Goal: Complete application form: Complete application form

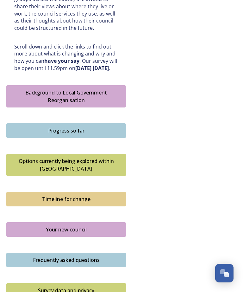
scroll to position [332, 0]
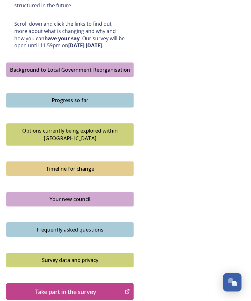
scroll to position [342, 0]
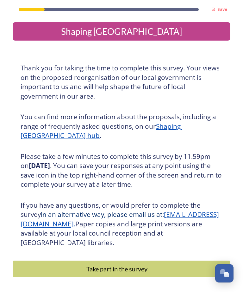
scroll to position [20, 0]
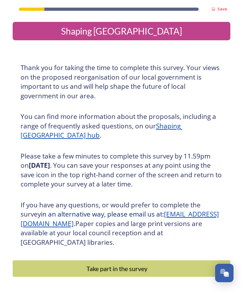
click at [104, 264] on div "Take part in the survey" at bounding box center [117, 269] width 202 height 10
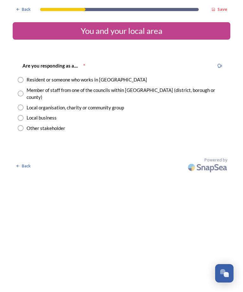
click at [21, 79] on input "radio" at bounding box center [21, 80] width 6 height 6
radio input "true"
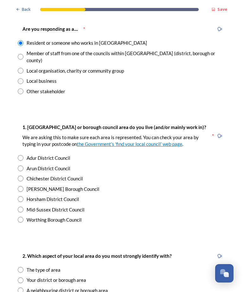
scroll to position [38, 0]
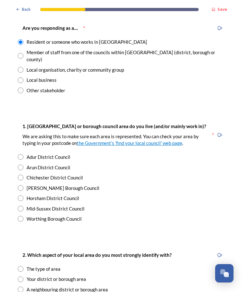
click at [19, 175] on input "radio" at bounding box center [21, 178] width 6 height 6
radio input "true"
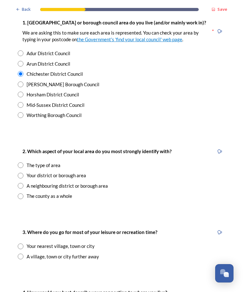
scroll to position [147, 0]
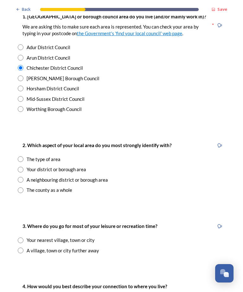
click at [19, 167] on input "radio" at bounding box center [21, 170] width 6 height 6
radio input "true"
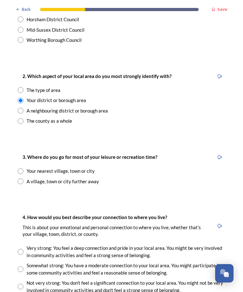
scroll to position [218, 0]
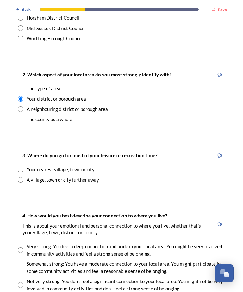
click at [20, 167] on input "radio" at bounding box center [21, 170] width 6 height 6
radio input "true"
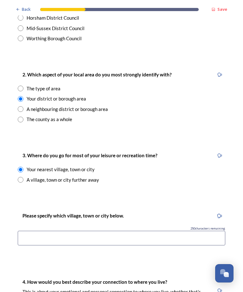
click at [96, 231] on input at bounding box center [122, 238] width 208 height 15
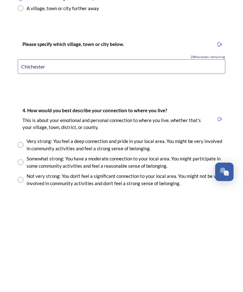
scroll to position [291, 0]
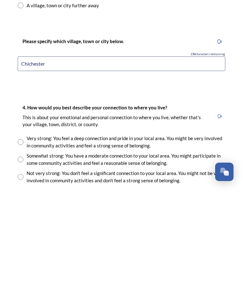
type input "Chichester"
click at [18, 240] on input "radio" at bounding box center [21, 243] width 6 height 6
radio input "true"
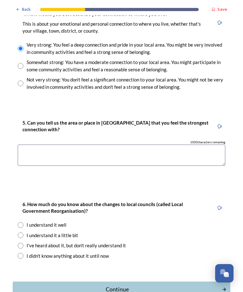
scroll to position [486, 0]
click at [89, 144] on textarea at bounding box center [122, 154] width 208 height 21
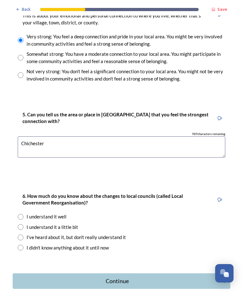
scroll to position [493, 0]
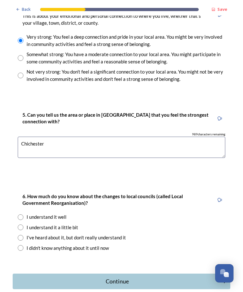
type textarea "Chichester"
click at [21, 224] on input "radio" at bounding box center [21, 227] width 6 height 6
radio input "true"
click at [127, 277] on div "Continue" at bounding box center [117, 281] width 202 height 9
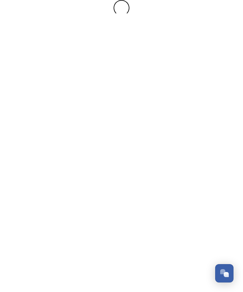
scroll to position [0, 0]
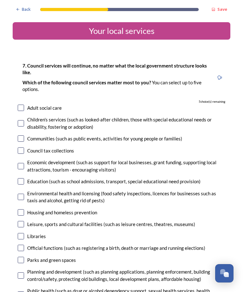
click at [20, 209] on div "7. Council services will continue, no matter what the local government structur…" at bounding box center [122, 215] width 218 height 320
click at [21, 233] on input "checkbox" at bounding box center [21, 236] width 6 height 6
checkbox input "true"
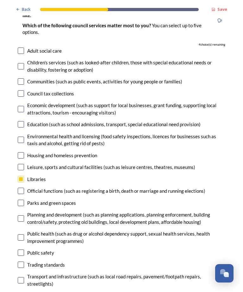
scroll to position [58, 0]
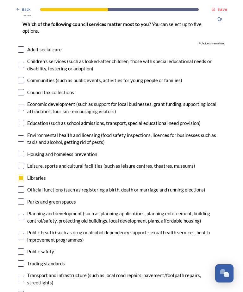
click at [19, 291] on input "checkbox" at bounding box center [21, 294] width 6 height 6
checkbox input "true"
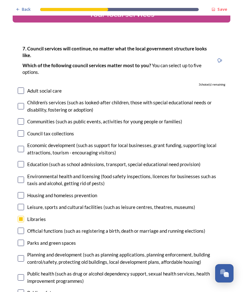
scroll to position [17, 0]
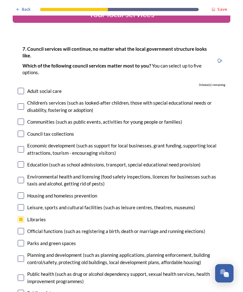
click at [22, 240] on input "checkbox" at bounding box center [21, 243] width 6 height 6
checkbox input "true"
click at [21, 255] on input "checkbox" at bounding box center [21, 258] width 6 height 6
checkbox input "true"
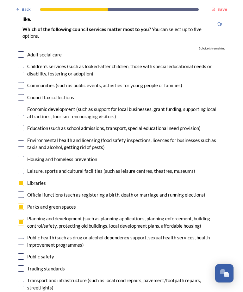
scroll to position [53, 0]
click at [19, 51] on input "checkbox" at bounding box center [21, 54] width 6 height 6
checkbox input "true"
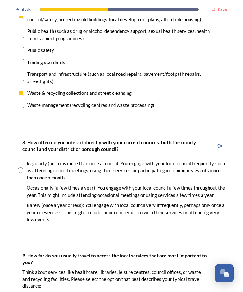
scroll to position [259, 0]
click at [19, 188] on input "radio" at bounding box center [21, 191] width 6 height 6
radio input "true"
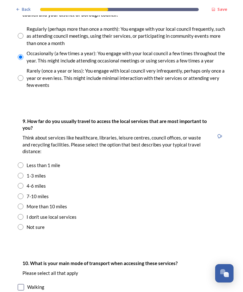
scroll to position [394, 0]
click at [21, 162] on input "radio" at bounding box center [21, 165] width 6 height 6
radio input "true"
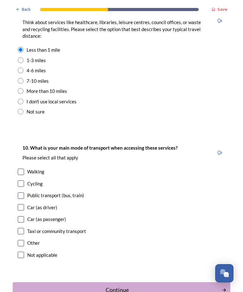
scroll to position [509, 0]
click at [21, 169] on input "checkbox" at bounding box center [21, 172] width 6 height 6
checkbox input "true"
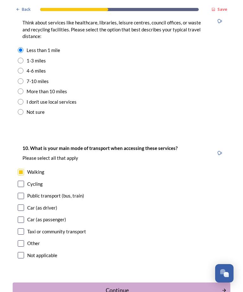
click at [20, 193] on input "checkbox" at bounding box center [21, 196] width 6 height 6
checkbox input "true"
click at [127, 286] on div "Continue" at bounding box center [117, 290] width 202 height 9
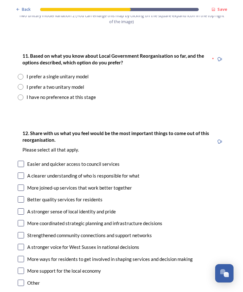
scroll to position [808, 0]
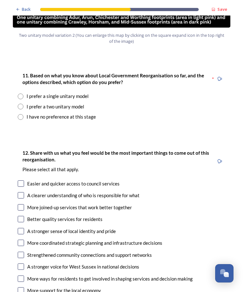
click at [22, 93] on input "radio" at bounding box center [21, 96] width 6 height 6
radio input "true"
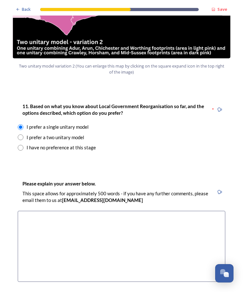
scroll to position [777, 0]
click at [61, 211] on textarea at bounding box center [122, 246] width 208 height 71
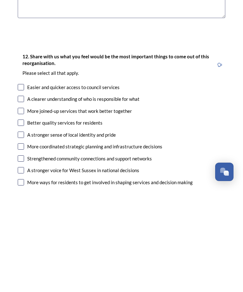
scroll to position [939, 0]
type textarea "Two authorities would create a ‘them and us’ mentality. One authority would mak…"
click at [19, 197] on input "checkbox" at bounding box center [21, 200] width 6 height 6
checkbox input "true"
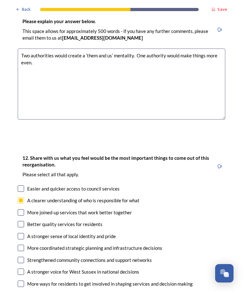
click at [19, 245] on input "checkbox" at bounding box center [21, 248] width 6 height 6
checkbox input "true"
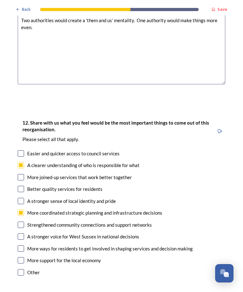
scroll to position [974, 0]
click at [22, 174] on input "checkbox" at bounding box center [21, 177] width 6 height 6
checkbox input "true"
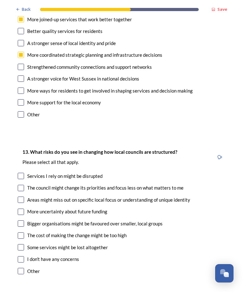
scroll to position [1132, 0]
click at [21, 196] on input "checkbox" at bounding box center [21, 199] width 6 height 6
checkbox input "true"
click at [22, 208] on input "checkbox" at bounding box center [21, 211] width 6 height 6
checkbox input "true"
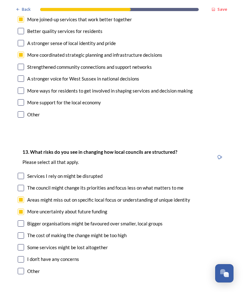
click at [19, 232] on input "checkbox" at bounding box center [21, 235] width 6 height 6
checkbox input "true"
click at [21, 244] on input "checkbox" at bounding box center [21, 247] width 6 height 6
checkbox input "true"
click at [19, 173] on input "checkbox" at bounding box center [21, 176] width 6 height 6
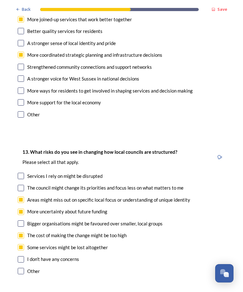
checkbox input "true"
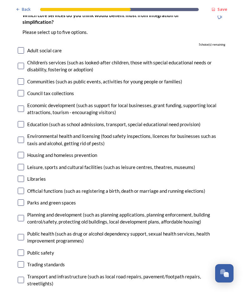
scroll to position [1439, 0]
click at [20, 291] on input "checkbox" at bounding box center [21, 295] width 6 height 6
checkbox input "true"
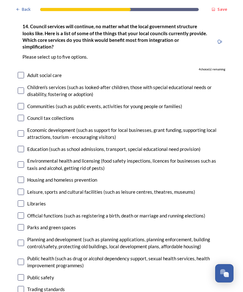
scroll to position [1413, 0]
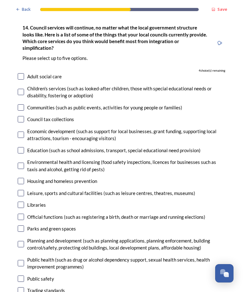
click at [21, 241] on input "checkbox" at bounding box center [21, 244] width 6 height 6
checkbox input "true"
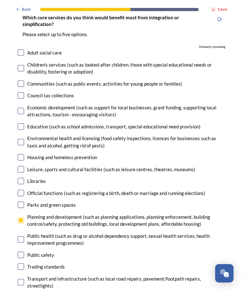
scroll to position [1436, 0]
click at [23, 154] on input "checkbox" at bounding box center [21, 157] width 6 height 6
checkbox input "true"
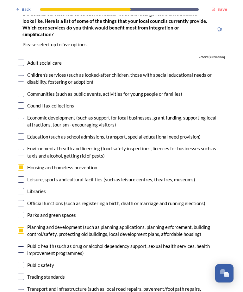
scroll to position [1427, 0]
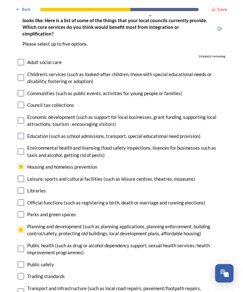
click at [22, 102] on input "checkbox" at bounding box center [21, 105] width 6 height 6
checkbox input "true"
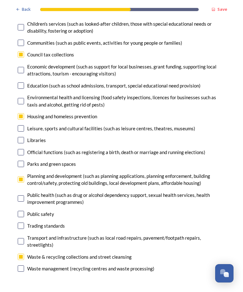
scroll to position [1477, 0]
click at [22, 98] on input "checkbox" at bounding box center [21, 101] width 6 height 6
checkbox input "true"
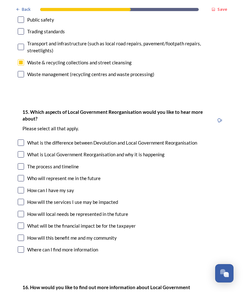
scroll to position [1672, 0]
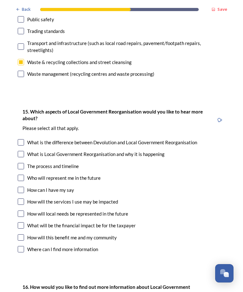
click at [21, 139] on input "checkbox" at bounding box center [21, 142] width 6 height 6
checkbox input "true"
click at [23, 151] on input "checkbox" at bounding box center [21, 154] width 6 height 6
checkbox input "false"
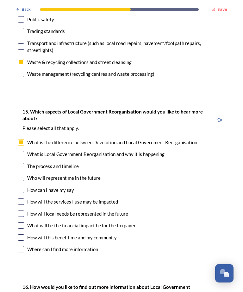
click at [24, 163] on input "checkbox" at bounding box center [21, 166] width 6 height 6
checkbox input "true"
click at [21, 175] on input "checkbox" at bounding box center [21, 178] width 6 height 6
checkbox input "true"
click at [22, 187] on input "checkbox" at bounding box center [21, 190] width 6 height 6
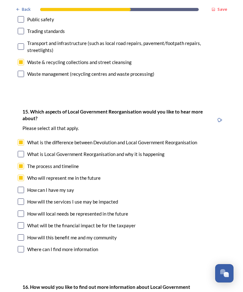
checkbox input "true"
click at [23, 198] on input "checkbox" at bounding box center [21, 201] width 6 height 6
checkbox input "true"
click at [23, 210] on input "checkbox" at bounding box center [21, 213] width 6 height 6
checkbox input "true"
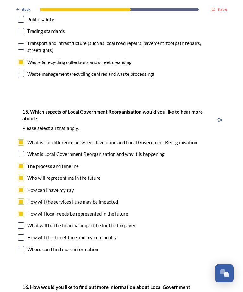
click at [21, 222] on input "checkbox" at bounding box center [21, 225] width 6 height 6
checkbox input "true"
click at [19, 234] on input "checkbox" at bounding box center [21, 237] width 6 height 6
checkbox input "true"
click at [20, 246] on input "checkbox" at bounding box center [21, 249] width 6 height 6
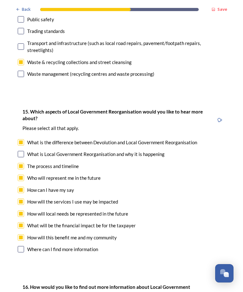
checkbox input "true"
click at [20, 151] on input "checkbox" at bounding box center [21, 154] width 6 height 6
checkbox input "true"
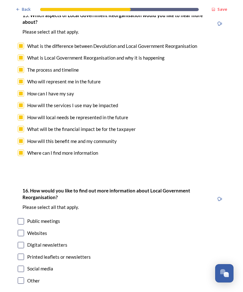
scroll to position [1768, 0]
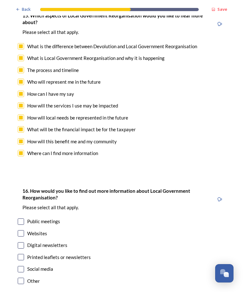
click at [22, 254] on input "checkbox" at bounding box center [21, 257] width 6 height 6
checkbox input "true"
click at [21, 230] on input "checkbox" at bounding box center [21, 233] width 6 height 6
checkbox input "true"
click at [23, 242] on input "checkbox" at bounding box center [21, 245] width 6 height 6
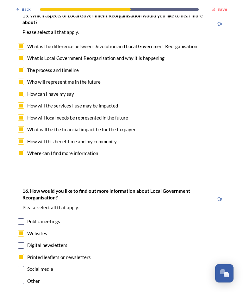
checkbox input "true"
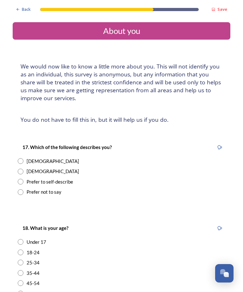
click at [22, 158] on div "[DEMOGRAPHIC_DATA]" at bounding box center [122, 160] width 208 height 7
radio input "true"
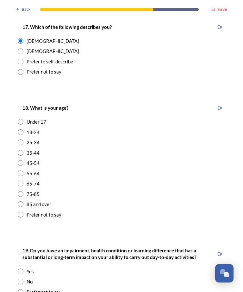
scroll to position [128, 0]
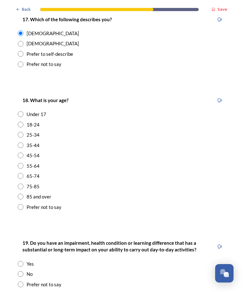
click at [22, 154] on input "radio" at bounding box center [21, 155] width 6 height 6
radio input "true"
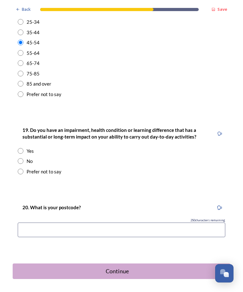
scroll to position [240, 0]
click at [22, 158] on input "radio" at bounding box center [21, 161] width 6 height 6
radio input "true"
click at [119, 233] on input at bounding box center [122, 230] width 208 height 15
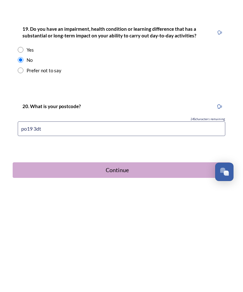
type input "po19 3dt"
click at [138, 267] on div "Continue" at bounding box center [117, 271] width 202 height 9
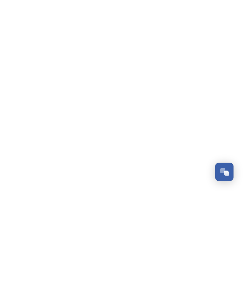
scroll to position [0, 0]
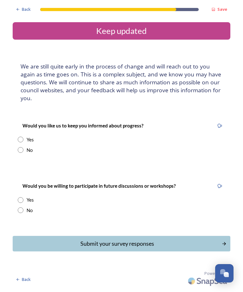
click at [19, 137] on input "radio" at bounding box center [21, 140] width 6 height 6
radio input "true"
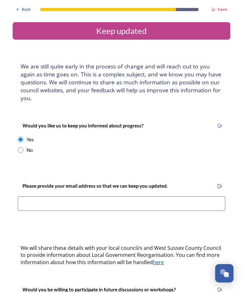
click at [105, 196] on input at bounding box center [122, 203] width 208 height 15
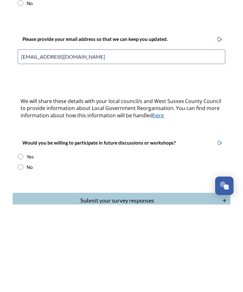
scroll to position [60, 0]
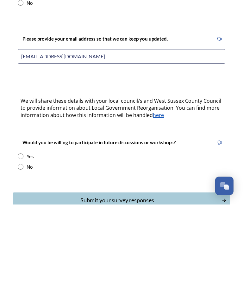
type input "[EMAIL_ADDRESS][DOMAIN_NAME]"
click at [19, 251] on input "radio" at bounding box center [21, 254] width 6 height 6
radio input "true"
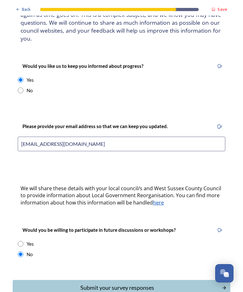
click at [124, 283] on div "Submit your survey responses" at bounding box center [117, 287] width 202 height 9
